Goal: Transaction & Acquisition: Purchase product/service

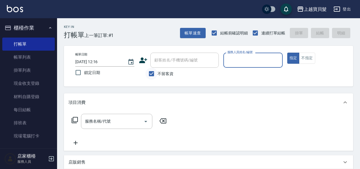
click at [147, 73] on input "不留客資" at bounding box center [152, 74] width 12 height 12
checkbox input "false"
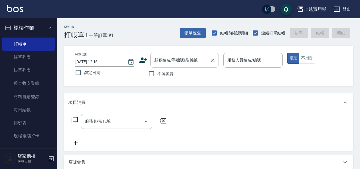
click at [162, 66] on div "顧客姓名/手機號碼/編號" at bounding box center [184, 60] width 68 height 15
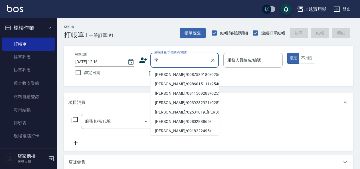
click at [172, 75] on li "[PERSON_NAME]/0987589180/02561217" at bounding box center [184, 74] width 68 height 9
type input "[PERSON_NAME]/0987589180/02561217"
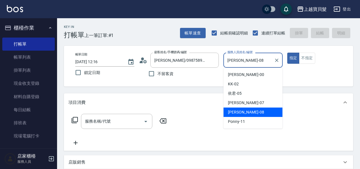
click at [249, 56] on input "[PERSON_NAME]-08" at bounding box center [248, 60] width 45 height 10
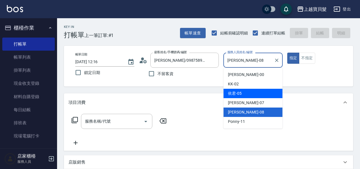
click at [246, 92] on div "依君 -05" at bounding box center [252, 93] width 59 height 9
type input "依君-05"
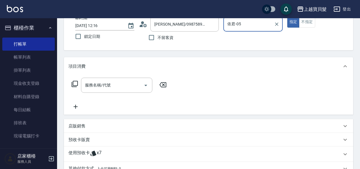
scroll to position [57, 0]
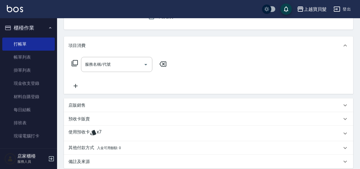
click at [97, 133] on span "x7" at bounding box center [99, 134] width 5 height 9
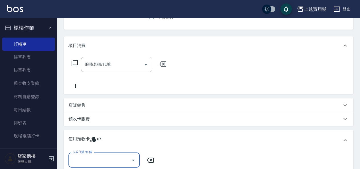
scroll to position [0, 0]
click at [96, 160] on input "卡券代號/名稱" at bounding box center [100, 160] width 58 height 10
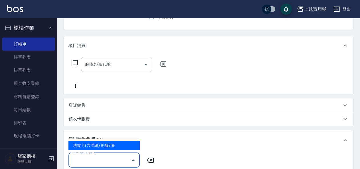
click at [99, 150] on div "洗髮卡(含潤絲) 剩餘7張" at bounding box center [103, 145] width 71 height 9
type input "洗髮卡(含潤絲)"
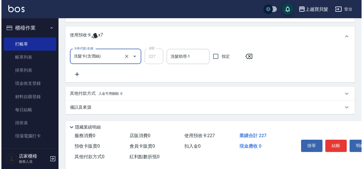
scroll to position [170, 0]
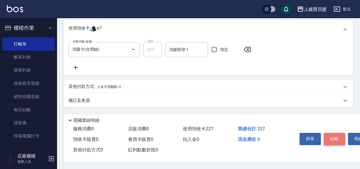
click at [331, 136] on button "結帳" at bounding box center [334, 139] width 21 height 12
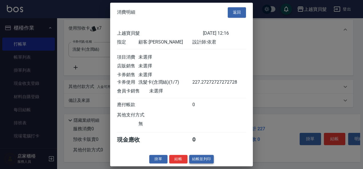
click at [192, 163] on button "結帳並列印" at bounding box center [201, 159] width 25 height 9
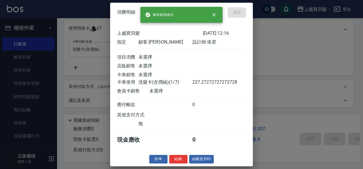
type input "[DATE] 16:57"
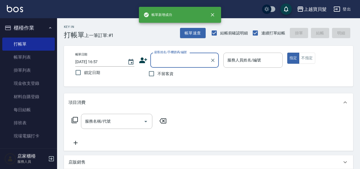
scroll to position [0, 0]
